Goal: Task Accomplishment & Management: Use online tool/utility

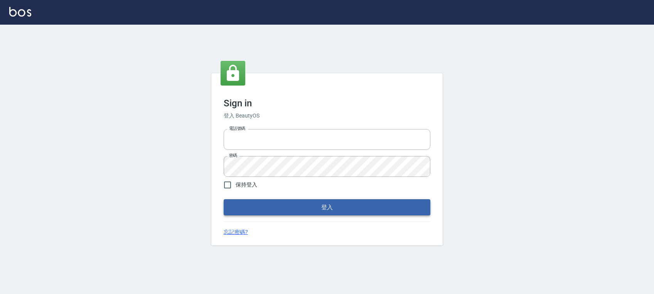
type input "0972392966"
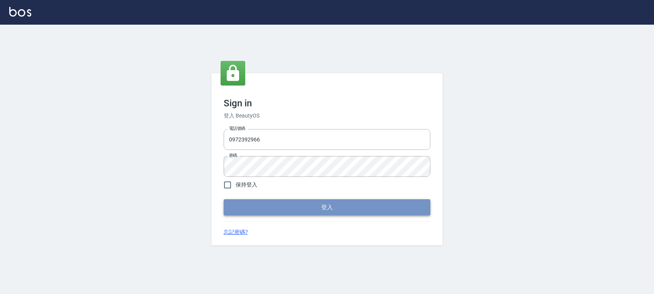
click at [343, 210] on button "登入" at bounding box center [327, 207] width 207 height 16
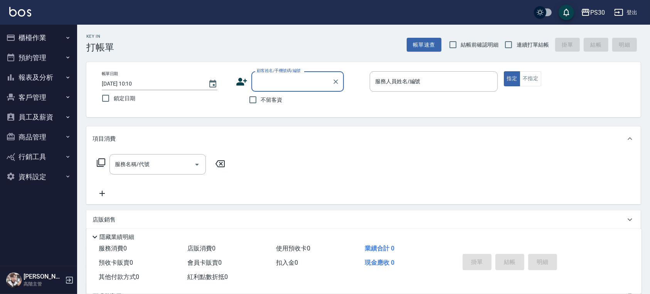
click at [24, 42] on button "櫃檯作業" at bounding box center [38, 38] width 71 height 20
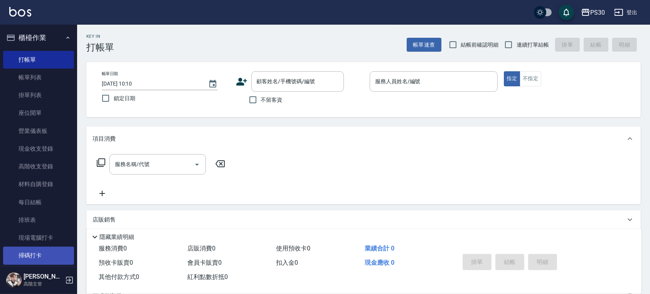
click at [59, 256] on link "掃碼打卡" at bounding box center [38, 256] width 71 height 18
